Goal: Information Seeking & Learning: Learn about a topic

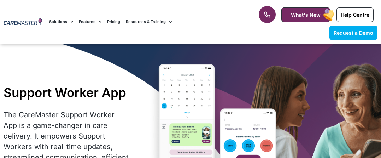
scroll to position [763, 0]
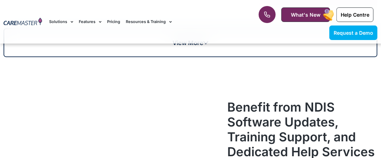
drag, startPoint x: 0, startPoint y: 0, endPoint x: 92, endPoint y: 20, distance: 94.1
click at [92, 20] on link "Features" at bounding box center [90, 22] width 23 height 24
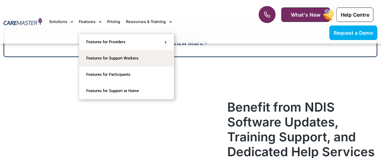
scroll to position [0, 0]
click at [128, 59] on link "Features for Support Workers" at bounding box center [126, 58] width 95 height 16
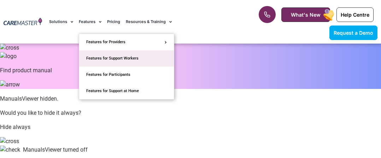
scroll to position [763, 0]
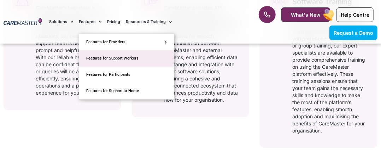
click at [111, 55] on link "Features for Support Workers" at bounding box center [126, 58] width 95 height 16
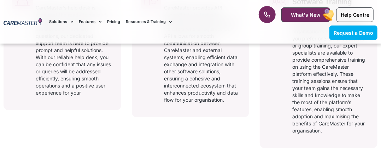
scroll to position [0, 0]
